Goal: Task Accomplishment & Management: Manage account settings

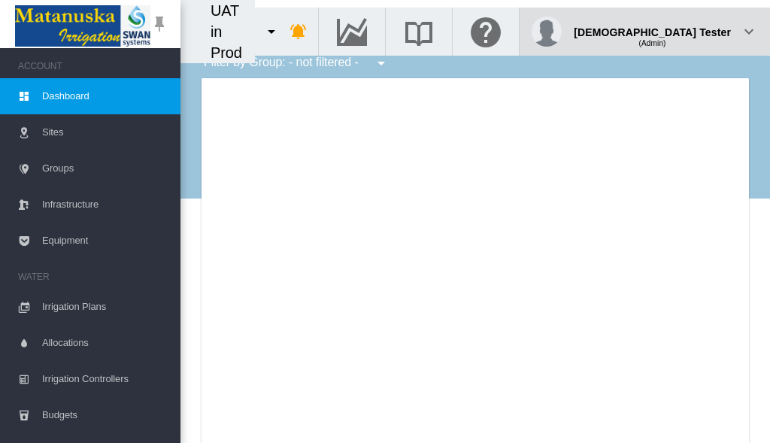
click at [694, 30] on div "(Admin)" at bounding box center [652, 37] width 157 height 15
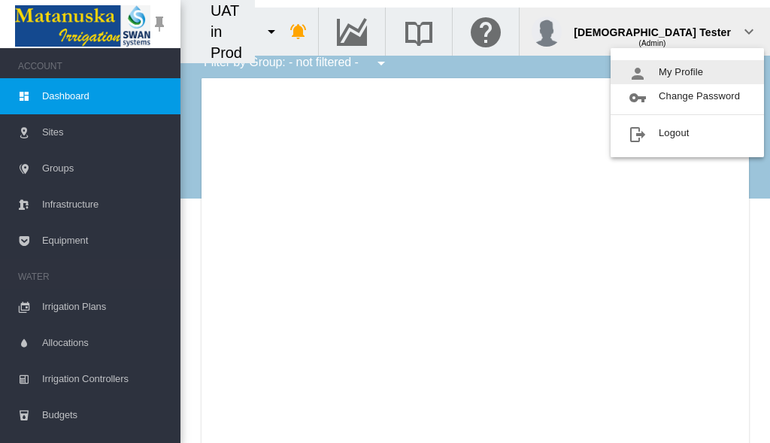
click at [688, 72] on button "My Profile" at bounding box center [687, 72] width 153 height 24
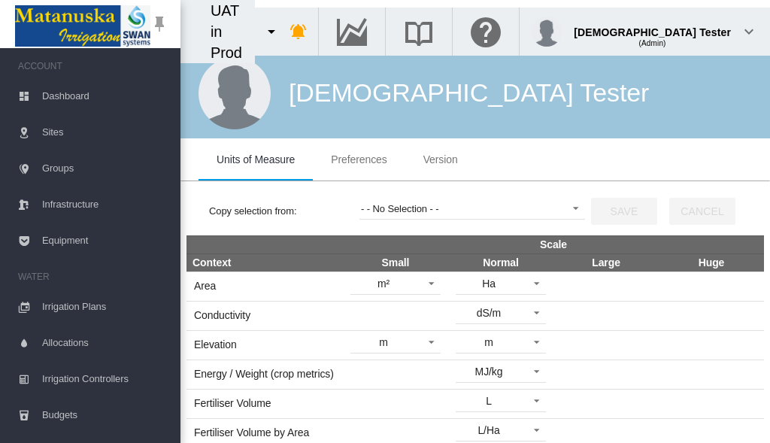
click at [359, 160] on span "Preferences" at bounding box center [359, 159] width 56 height 12
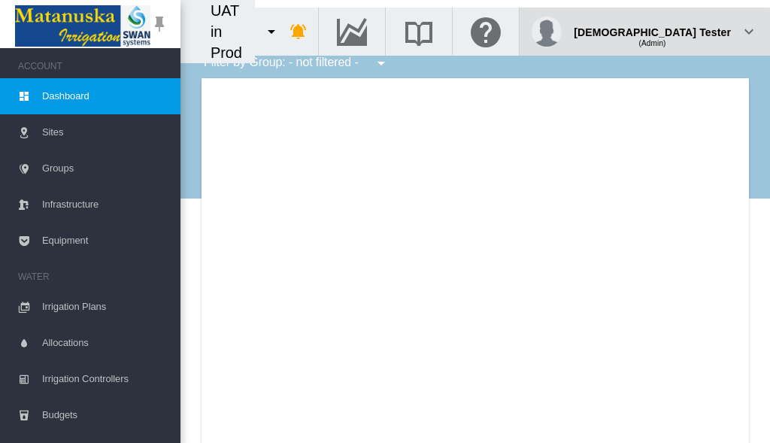
click at [694, 30] on div "(Admin)" at bounding box center [652, 37] width 157 height 15
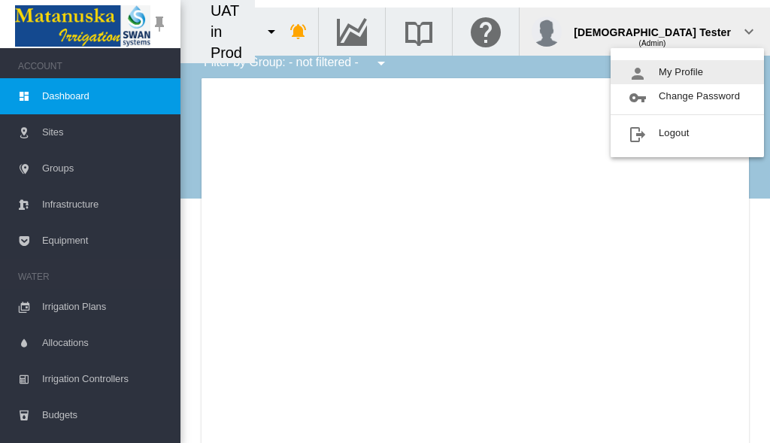
click at [688, 72] on button "My Profile" at bounding box center [687, 72] width 153 height 24
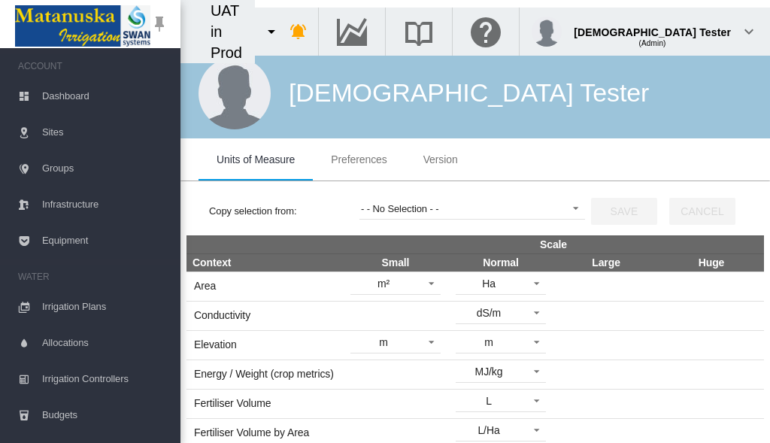
click at [359, 160] on span "Preferences" at bounding box center [359, 159] width 56 height 12
